Goal: Transaction & Acquisition: Obtain resource

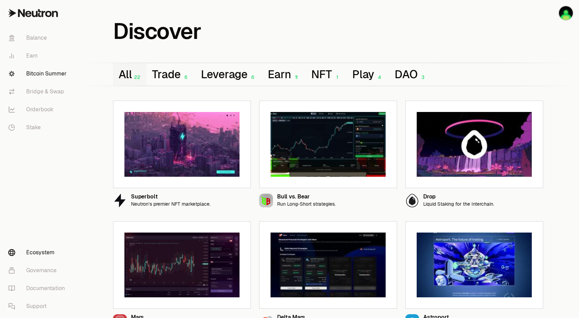
click at [39, 75] on link "Bitcoin Summer" at bounding box center [39, 74] width 72 height 18
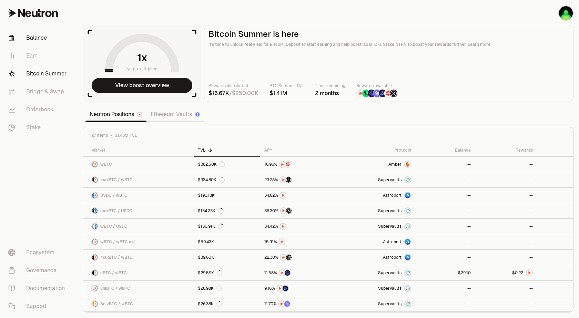
click at [39, 39] on link "Balance" at bounding box center [39, 38] width 72 height 18
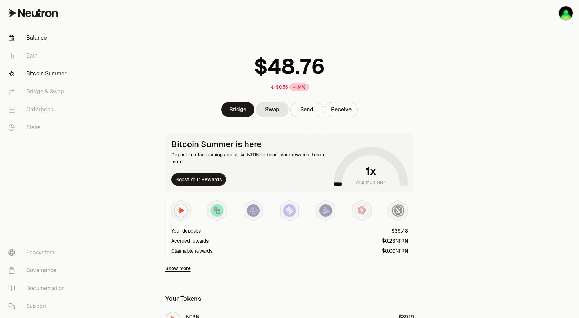
click at [46, 74] on link "Bitcoin Summer" at bounding box center [39, 74] width 72 height 18
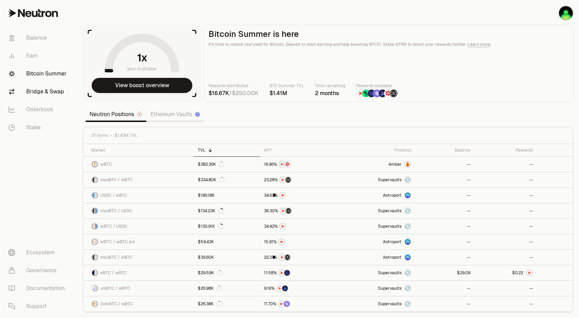
click at [44, 92] on link "Bridge & Swap" at bounding box center [39, 92] width 72 height 18
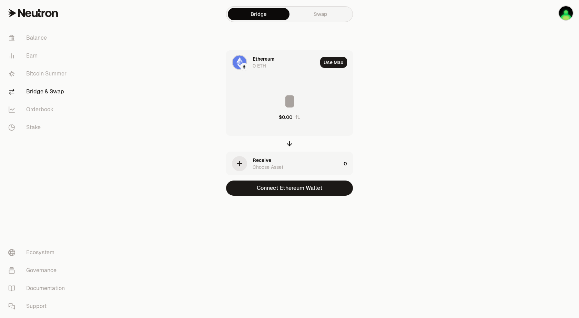
click at [245, 65] on img at bounding box center [244, 67] width 6 height 6
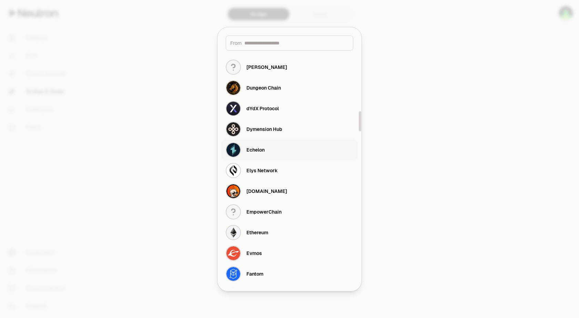
scroll to position [744, 0]
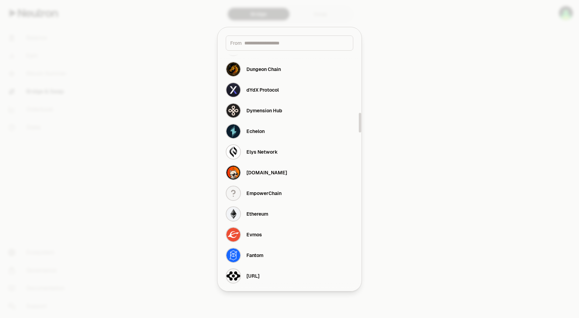
click at [178, 129] on div at bounding box center [289, 159] width 579 height 318
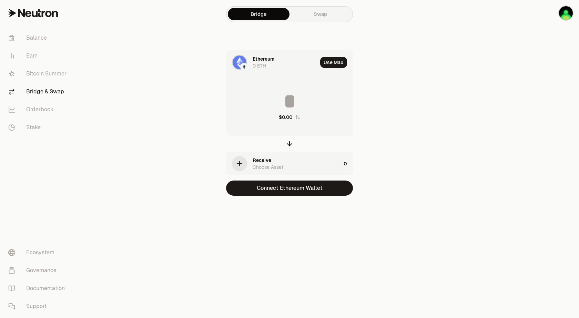
click at [263, 163] on div "Receive" at bounding box center [261, 160] width 19 height 7
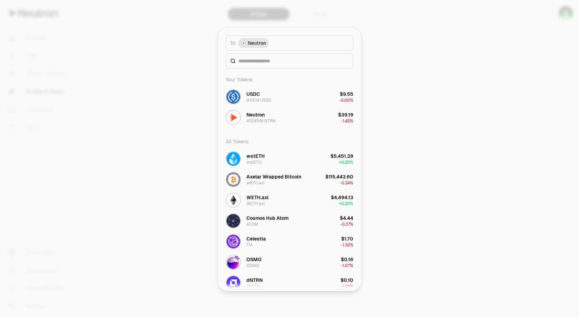
click at [256, 42] on span "Neutron" at bounding box center [257, 43] width 18 height 7
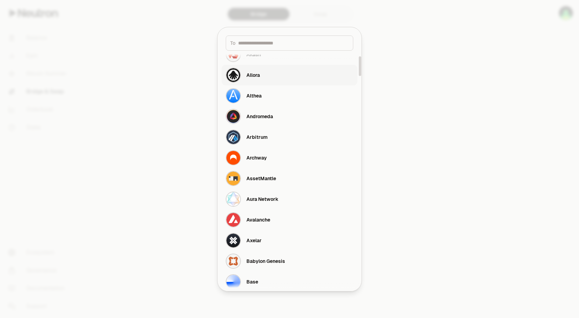
scroll to position [0, 0]
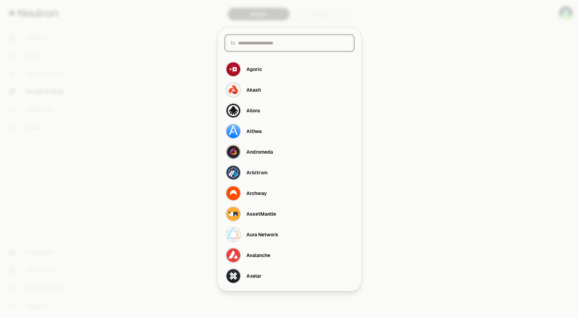
click at [252, 43] on input at bounding box center [293, 43] width 111 height 7
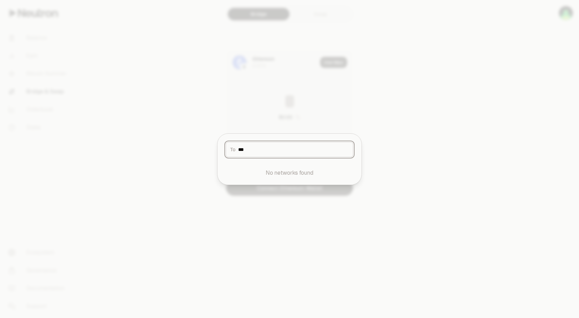
type input "***"
click at [391, 118] on div at bounding box center [289, 159] width 579 height 318
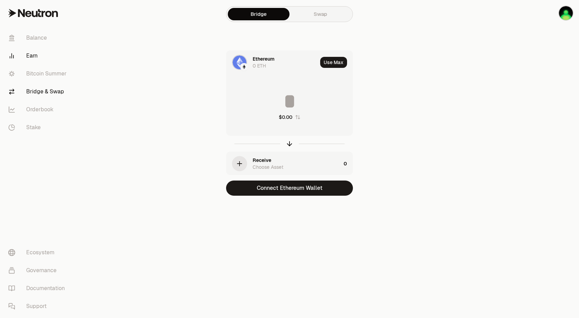
click at [37, 56] on link "Earn" at bounding box center [39, 56] width 72 height 18
